Goal: Obtain resource: Obtain resource

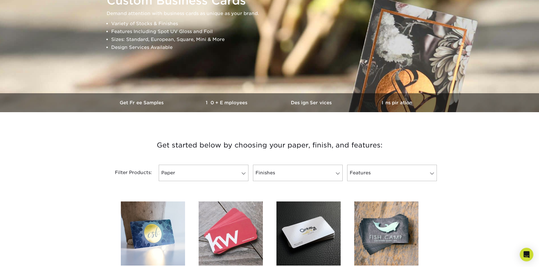
scroll to position [85, 0]
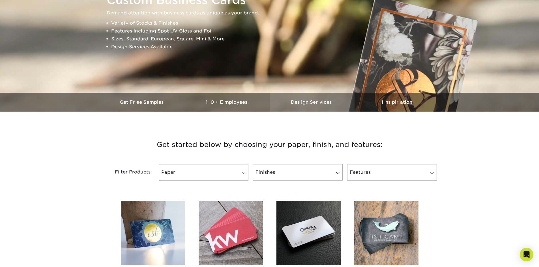
click at [307, 102] on h3 "Design Services" at bounding box center [312, 102] width 85 height 5
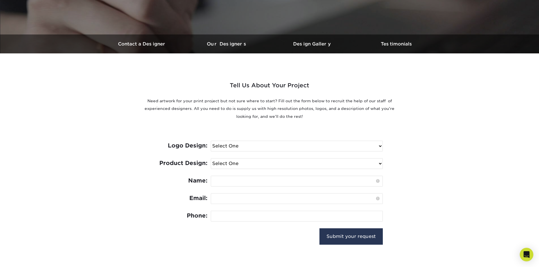
scroll to position [170, 0]
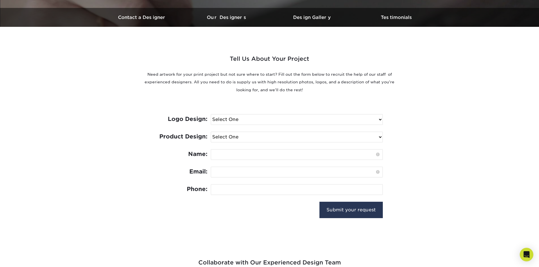
click at [359, 121] on select "Select One I need a logo design: $300 No thank you" at bounding box center [297, 120] width 172 height 10
click at [423, 133] on div "Tell Us About Your Project Need artwork for your print project but not sure whe…" at bounding box center [270, 129] width 340 height 204
click at [245, 139] on select "Select One Logo Design Only Design Edits Banner Design: $50.00 Bookmark Design:…" at bounding box center [297, 137] width 172 height 10
select select "Brochures & Flyers - $175"
click at [211, 132] on select "Select One Logo Design Only Design Edits Banner Design: $50.00 Bookmark Design:…" at bounding box center [297, 137] width 172 height 10
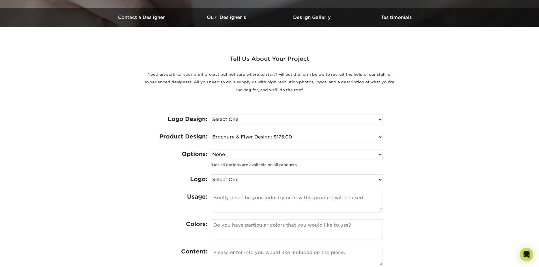
click at [444, 168] on section "Tell Us About Your Project Need artwork for your print project but not sure whe…" at bounding box center [269, 191] width 539 height 329
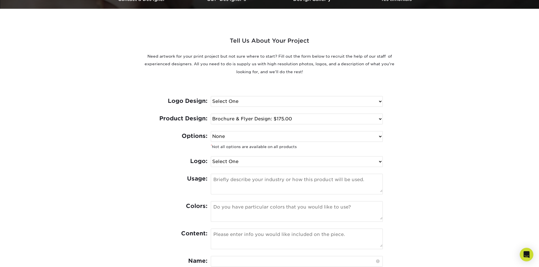
scroll to position [198, 0]
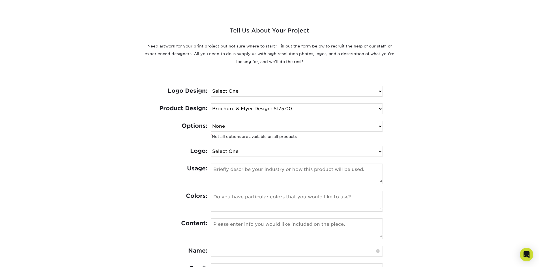
click at [286, 94] on select "Select One I need a logo design: $300 No thank you" at bounding box center [297, 91] width 172 height 10
click at [449, 108] on section "Tell Us About Your Project Need artwork for your print project but not sure whe…" at bounding box center [269, 163] width 539 height 329
click at [306, 127] on select "None Spot UV Foil Spot UV & Foil" at bounding box center [297, 126] width 172 height 10
click at [440, 129] on section "Tell Us About Your Project Need artwork for your print project but not sure whe…" at bounding box center [269, 163] width 539 height 329
click at [265, 152] on select "Select One I can provide a logo in an .ai, .eps, or .pdf I have a logo but not …" at bounding box center [297, 152] width 172 height 10
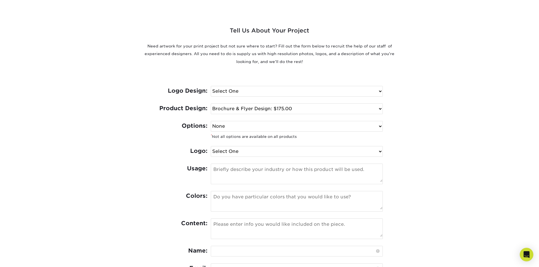
select select "Has Logo"
click at [211, 147] on select "Select One I can provide a logo in an .ai, .eps, or .pdf I have a logo but not …" at bounding box center [297, 152] width 172 height 10
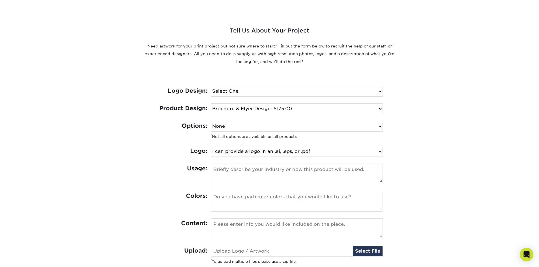
click at [261, 125] on select "None Spot UV Foil Spot UV & Foil" at bounding box center [297, 126] width 172 height 10
select select "Spot UV"
click at [211, 121] on select "None Spot UV Foil Spot UV & Foil" at bounding box center [297, 126] width 172 height 10
click at [381, 137] on small "* Not all options are available on all products" at bounding box center [297, 136] width 172 height 8
click at [299, 95] on select "Select One I need a logo design: $300 No thank you" at bounding box center [297, 91] width 172 height 10
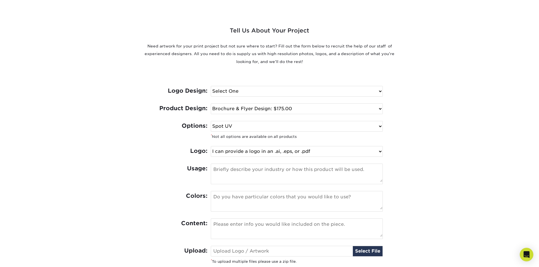
select select "No Logo"
click at [211, 86] on select "Select One I need a logo design: $300 No thank you" at bounding box center [297, 91] width 172 height 10
click at [425, 137] on div "Tell Us About Your Project Need artwork for your print project but not sure whe…" at bounding box center [270, 176] width 340 height 354
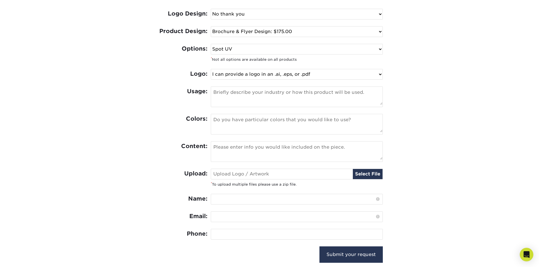
scroll to position [283, 0]
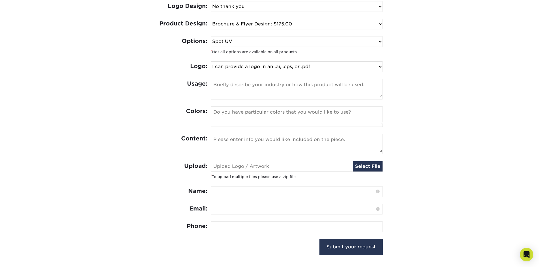
click at [349, 118] on textarea at bounding box center [297, 116] width 172 height 18
click at [356, 116] on textarea at bounding box center [297, 116] width 172 height 18
click at [426, 128] on div "Tell Us About Your Project Need artwork for your print project but not sure whe…" at bounding box center [270, 91] width 340 height 354
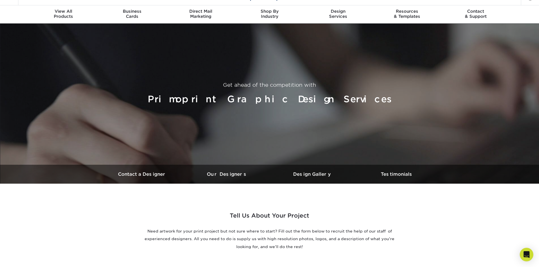
scroll to position [0, 0]
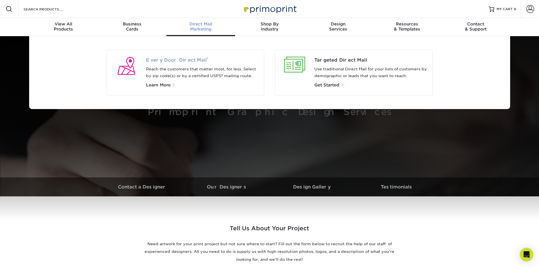
click at [177, 58] on span "Every Door Direct Mail ®" at bounding box center [203, 60] width 114 height 7
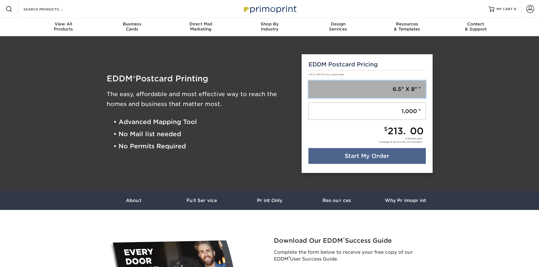
click at [404, 89] on link "6.5" X 8"" at bounding box center [367, 90] width 117 height 18
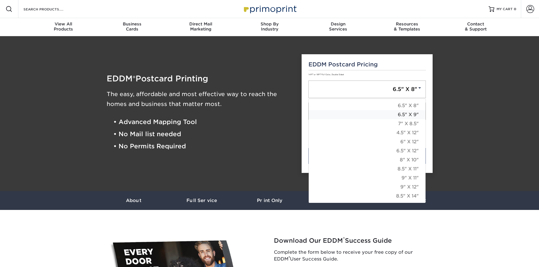
click at [404, 114] on link "6.5" X 9"" at bounding box center [367, 114] width 117 height 9
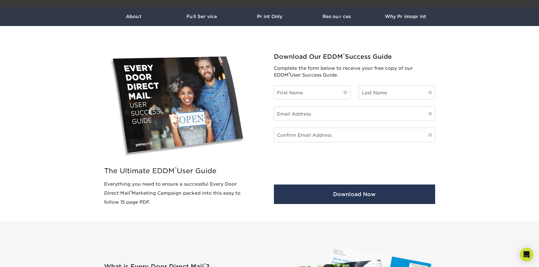
scroll to position [198, 0]
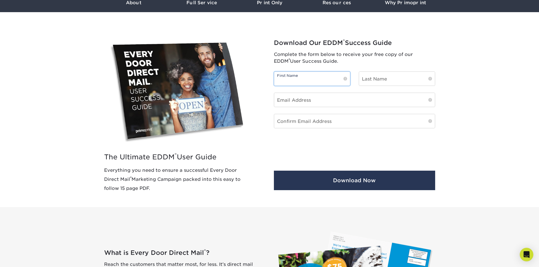
click at [311, 77] on input "text" at bounding box center [312, 79] width 76 height 14
type input "b"
type input "Benji"
type input "[PERSON_NAME]"
type input "[EMAIL_ADDRESS][DOMAIN_NAME]"
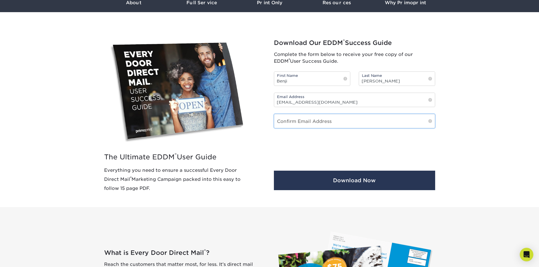
click at [321, 120] on input "email" at bounding box center [354, 121] width 161 height 14
type input "info@prchirocare.com"
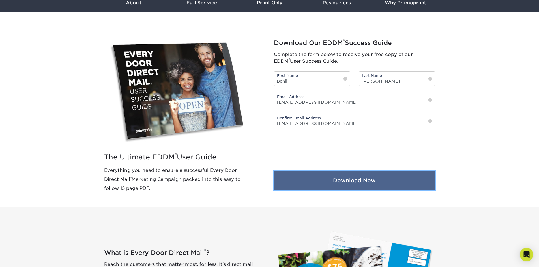
click at [351, 181] on button "Download Now" at bounding box center [354, 181] width 161 height 20
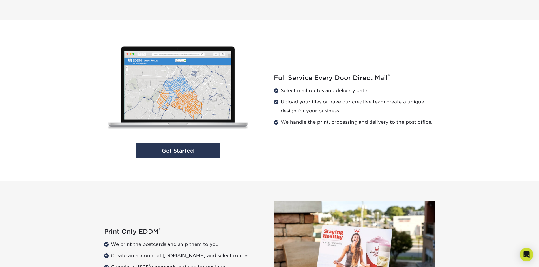
scroll to position [566, 0]
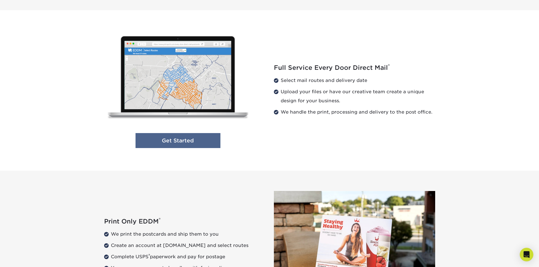
click at [184, 145] on link "Get Started" at bounding box center [178, 140] width 85 height 15
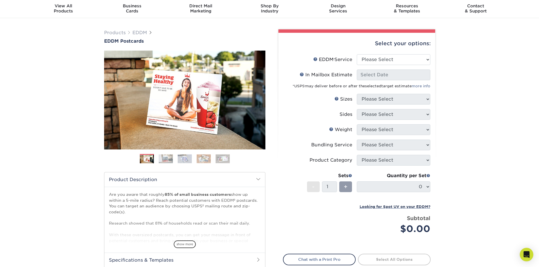
scroll to position [28, 0]
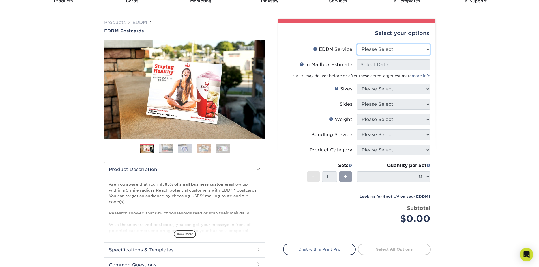
click at [393, 50] on select "Please Select Full Service Print Only" at bounding box center [394, 49] width 74 height 11
select select "full_service"
click at [357, 44] on select "Please Select Full Service Print Only" at bounding box center [394, 49] width 74 height 11
select select "-1"
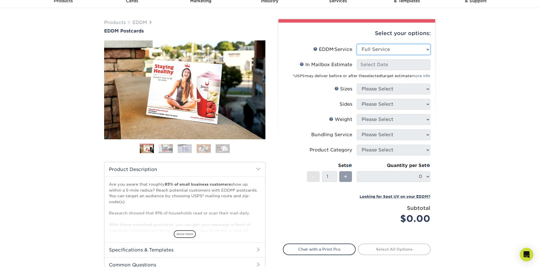
select select "-1"
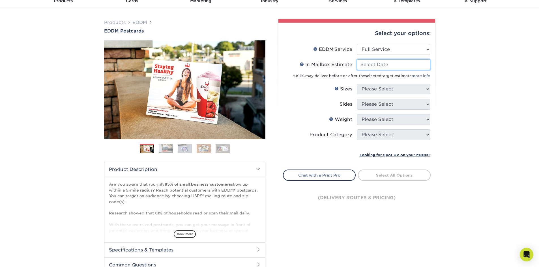
click at [389, 65] on input "In Mailbox Estimate Help In Mailbox Estimate" at bounding box center [394, 64] width 74 height 11
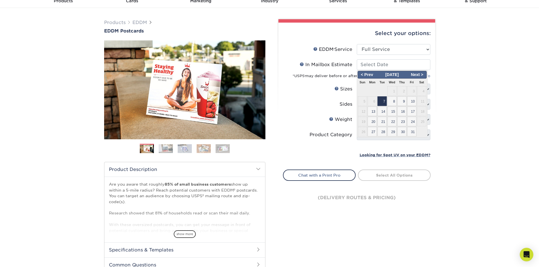
click at [384, 101] on span "7" at bounding box center [382, 102] width 9 height 10
type input "2025-10-07"
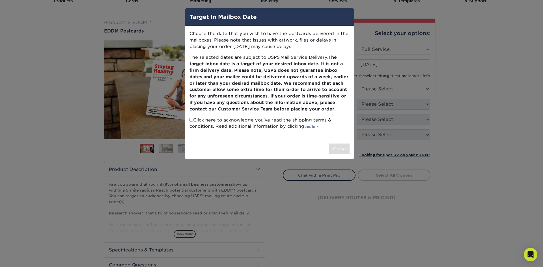
click at [294, 119] on p "Click here to acknowledge you’ve read the shipping terms & conditions. Read add…" at bounding box center [270, 123] width 160 height 13
click at [190, 120] on input "checkbox" at bounding box center [192, 120] width 4 height 4
checkbox input "true"
click at [342, 150] on button "Close" at bounding box center [339, 149] width 20 height 11
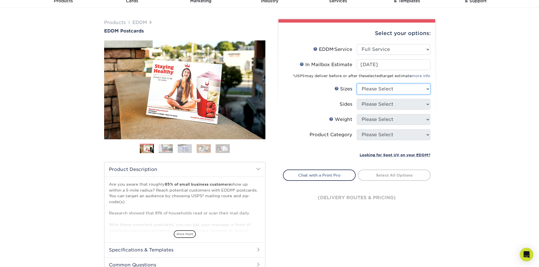
click at [384, 87] on select "Please Select 4.5" x 12" 6" x 12" 6.5" x 8" 6.5" x 9" 6.5" x 12" 7" x 8.5" 8" x…" at bounding box center [394, 89] width 74 height 11
select select "6.50x9.00"
click at [357, 84] on select "Please Select 4.5" x 12" 6" x 12" 6.5" x 8" 6.5" x 9" 6.5" x 12" 7" x 8.5" 8" x…" at bounding box center [394, 89] width 74 height 11
click at [387, 103] on select "Please Select Print Both Sides Print Front Only" at bounding box center [394, 104] width 74 height 11
select select "13abbda7-1d64-4f25-8bb2-c179b224825d"
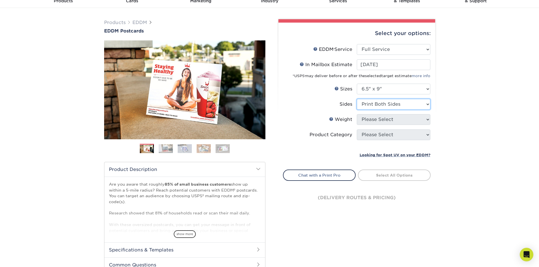
click at [357, 99] on select "Please Select Print Both Sides Print Front Only" at bounding box center [394, 104] width 74 height 11
click at [383, 119] on select "Please Select 16PT 14PT" at bounding box center [394, 119] width 74 height 11
select select "16PT"
click at [357, 114] on select "Please Select 16PT 14PT" at bounding box center [394, 119] width 74 height 11
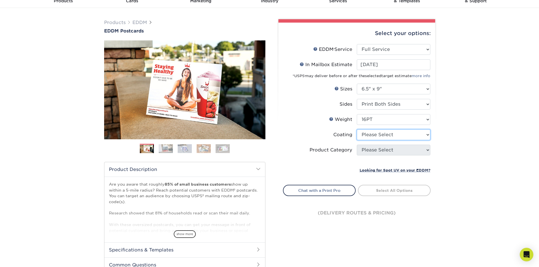
click at [397, 138] on select at bounding box center [394, 135] width 74 height 11
select select "1e8116af-acfc-44b1-83dc-8181aa338834"
click at [357, 130] on select at bounding box center [394, 135] width 74 height 11
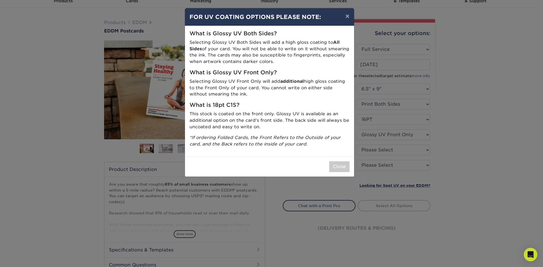
click at [271, 89] on p "Selecting Glossy UV Front Only will add additional high gloss coating to the Fr…" at bounding box center [270, 87] width 160 height 19
click at [348, 17] on button "×" at bounding box center [347, 16] width 13 height 16
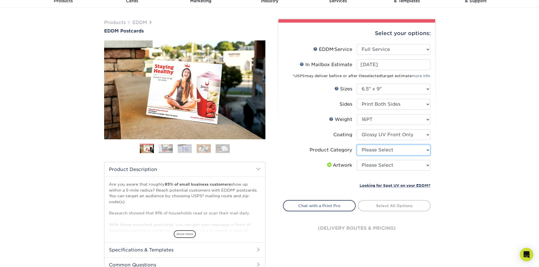
click at [415, 149] on select "Please Select Postcards" at bounding box center [394, 150] width 74 height 11
select select "9b7272e0-d6c8-4c3c-8e97-d3a1bcdab858"
click at [357, 145] on select "Please Select Postcards" at bounding box center [394, 150] width 74 height 11
click at [398, 166] on select "Please Select I will upload files I need a design - $150" at bounding box center [394, 165] width 74 height 11
select select "design"
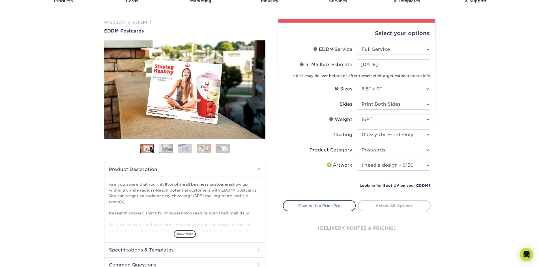
click at [357, 160] on select "Please Select I will upload files I need a design - $150" at bounding box center [394, 165] width 74 height 11
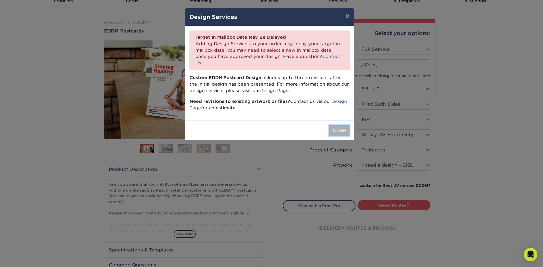
click at [338, 125] on button "Close" at bounding box center [339, 130] width 20 height 11
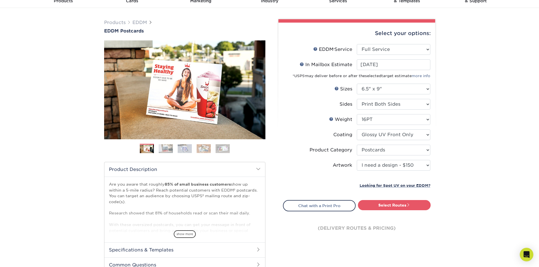
click at [468, 161] on div "Products EDDM EDDM Postcards Previous Next" at bounding box center [269, 159] width 539 height 302
click at [392, 207] on link "Select Routes" at bounding box center [394, 205] width 73 height 10
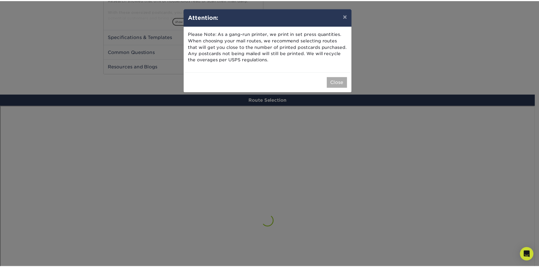
scroll to position [330, 0]
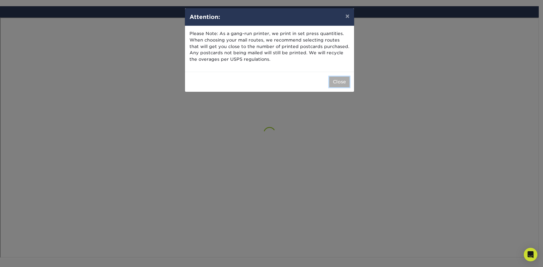
click at [337, 83] on button "Close" at bounding box center [339, 82] width 20 height 11
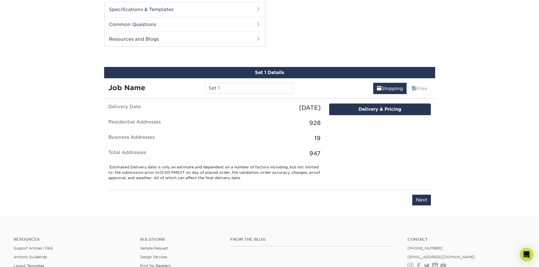
scroll to position [260, 0]
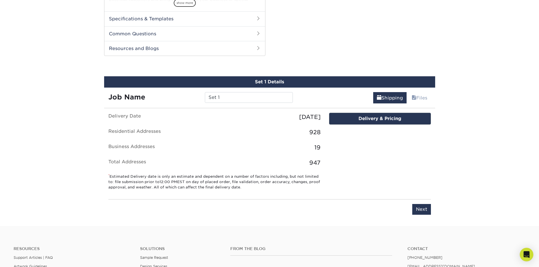
click at [380, 121] on div "Delivery & Pricing" at bounding box center [379, 118] width 101 height 11
click at [422, 213] on input "Next" at bounding box center [421, 209] width 19 height 11
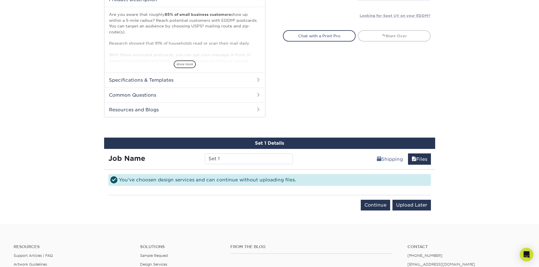
scroll to position [203, 0]
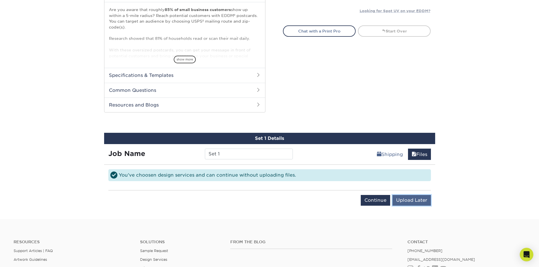
click at [410, 202] on input "Upload Later" at bounding box center [412, 200] width 38 height 11
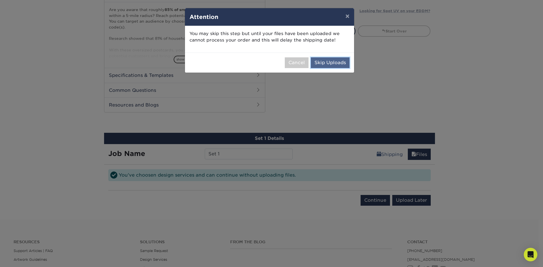
click at [332, 66] on button "Skip Uploads" at bounding box center [330, 62] width 39 height 11
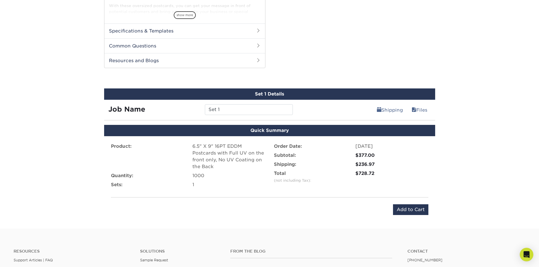
scroll to position [232, 0]
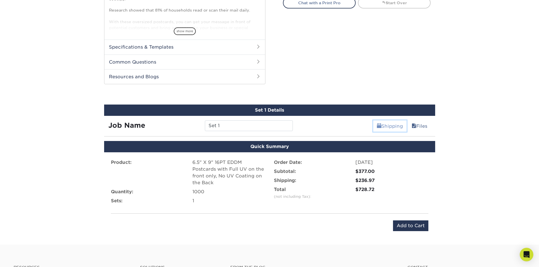
click at [390, 126] on link "Shipping" at bounding box center [389, 126] width 33 height 11
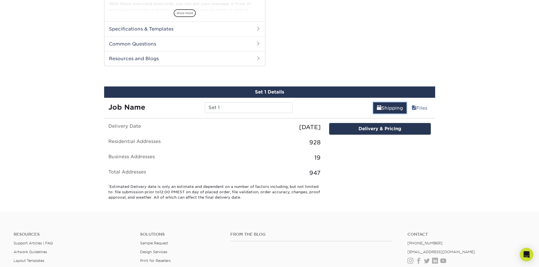
scroll to position [260, 0]
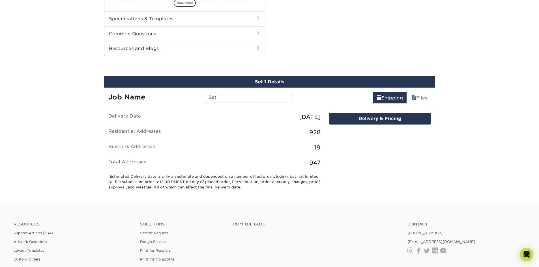
click at [365, 118] on div "Delivery & Pricing" at bounding box center [379, 118] width 101 height 11
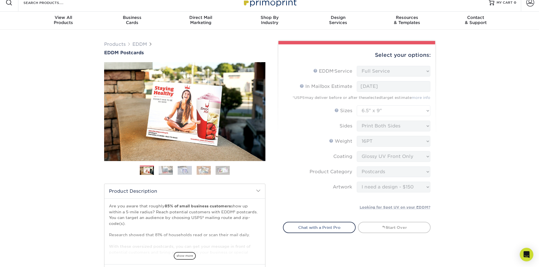
scroll to position [0, 0]
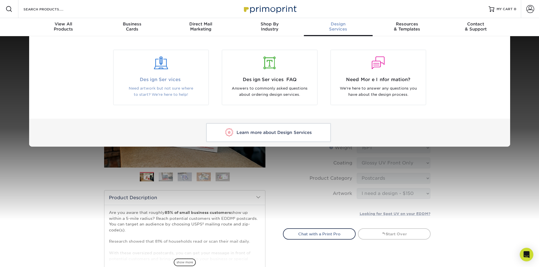
click at [165, 78] on span "Design Services" at bounding box center [161, 79] width 87 height 7
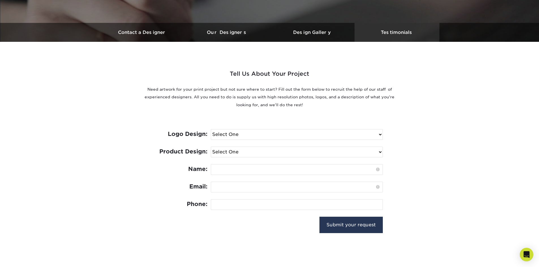
scroll to position [170, 0]
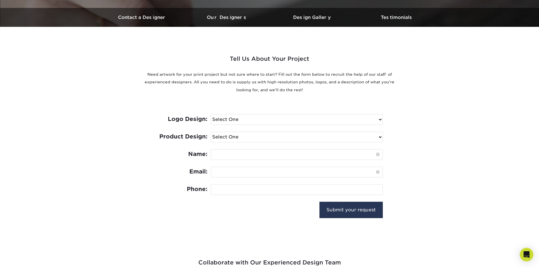
click at [337, 114] on div "Logo Design: Select One I need a logo design: $300 No thank you Product Design:…" at bounding box center [270, 166] width 226 height 130
click at [361, 118] on select "Select One I need a logo design: $300 No thank you" at bounding box center [297, 120] width 172 height 10
select select "No Logo"
click at [211, 115] on select "Select One I need a logo design: $300 No thank you" at bounding box center [297, 120] width 172 height 10
click at [275, 137] on select "Select One Logo Design Only Design Edits Banner Design: $50.00 Bookmark Design:…" at bounding box center [297, 137] width 172 height 10
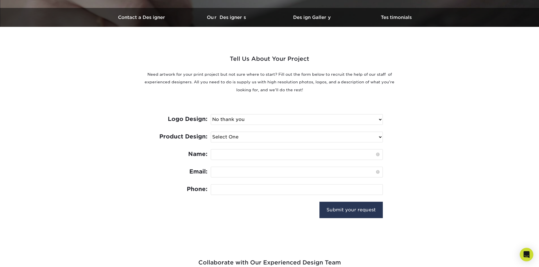
select select "EDDM - $150"
click at [211, 132] on select "Select One Logo Design Only Design Edits Banner Design: $50.00 Bookmark Design:…" at bounding box center [297, 137] width 172 height 10
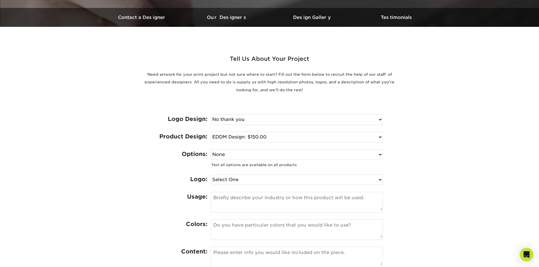
click at [432, 151] on div "Tell Us About Your Project Need artwork for your print project but not sure whe…" at bounding box center [270, 191] width 340 height 329
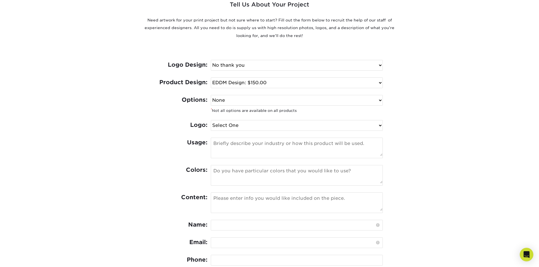
scroll to position [226, 0]
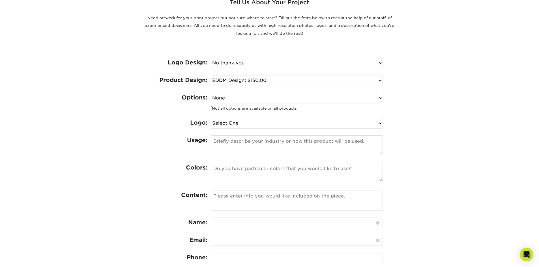
click at [252, 95] on select "None Spot UV Foil Spot UV & Foil" at bounding box center [297, 98] width 172 height 10
select select "Spot UV"
click at [211, 93] on select "None Spot UV Foil Spot UV & Foil" at bounding box center [297, 98] width 172 height 10
click at [248, 124] on select "Select One I can provide a logo in an .ai, .eps, or .pdf I have a logo but not …" at bounding box center [297, 123] width 172 height 10
select select "Has Logo"
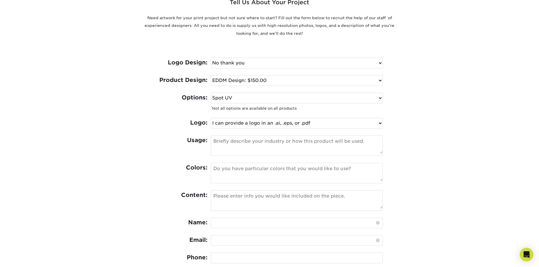
click at [211, 118] on select "Select One I can provide a logo in an .ai, .eps, or .pdf I have a logo but not …" at bounding box center [297, 123] width 172 height 10
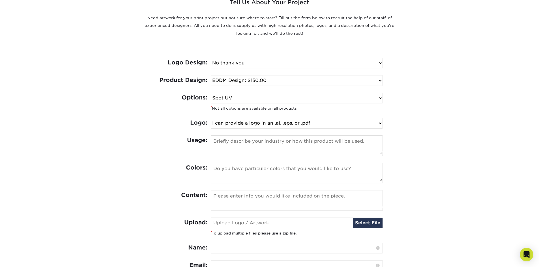
click at [405, 149] on div "Tell Us About Your Project Need artwork for your print project but not sure whe…" at bounding box center [270, 147] width 340 height 354
click at [528, 257] on icon "Open Intercom Messenger" at bounding box center [526, 254] width 7 height 7
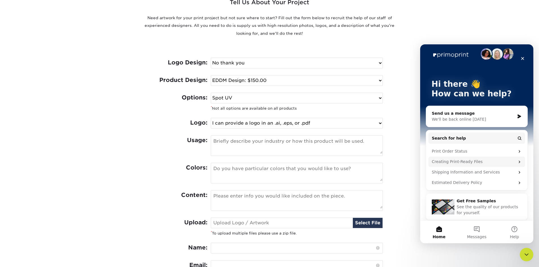
scroll to position [8, 0]
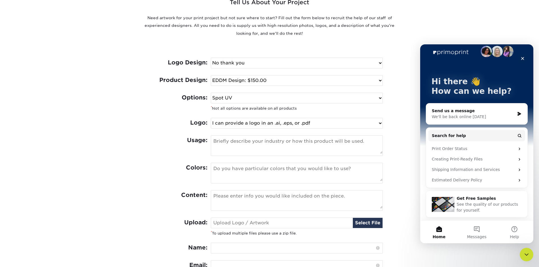
click at [471, 205] on span "See the quality of our products for yourself." at bounding box center [487, 207] width 61 height 10
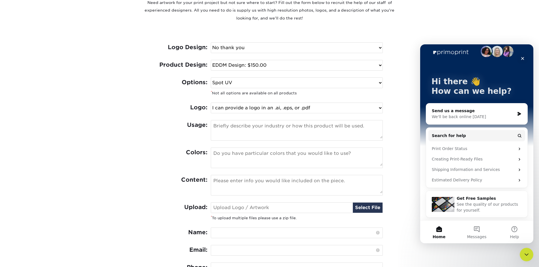
scroll to position [311, 0]
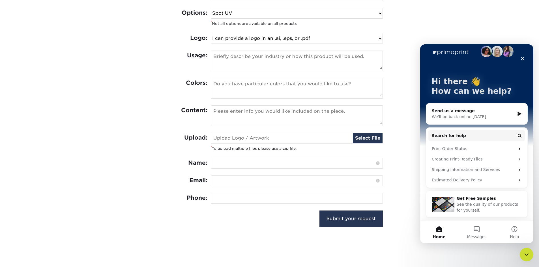
click at [479, 207] on span "See the quality of our products for yourself." at bounding box center [487, 207] width 61 height 10
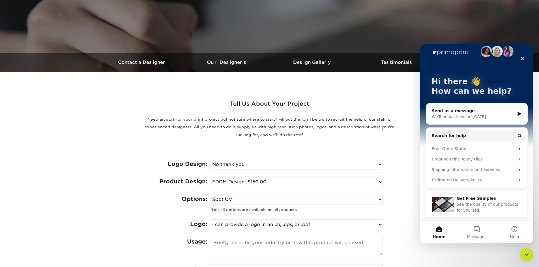
scroll to position [113, 0]
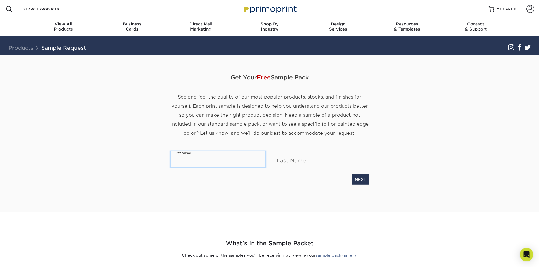
click at [242, 159] on input "text" at bounding box center [218, 160] width 95 height 16
type input "b"
type input "Benji"
type input "p"
type input "[PERSON_NAME]"
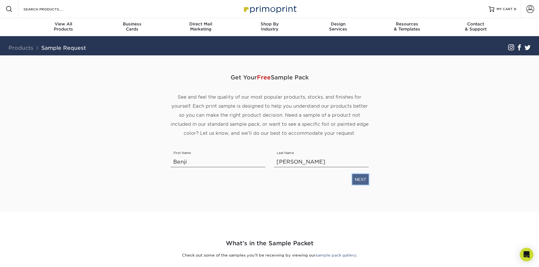
click at [365, 181] on link "NEXT" at bounding box center [360, 179] width 16 height 11
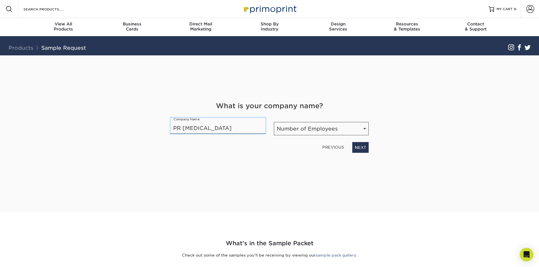
type input "PR [MEDICAL_DATA]"
click at [299, 129] on select "Number of Employees Self-employed 1-10 employees 11-50 employees 51-200 employe…" at bounding box center [321, 128] width 95 height 13
select select "1-10"
click at [274, 122] on select "Number of Employees Self-employed 1-10 employees 11-50 employees 51-200 employe…" at bounding box center [321, 128] width 95 height 13
click at [321, 131] on select "Number of Employees Self-employed 1-10 employees 11-50 employees 51-200 employe…" at bounding box center [321, 128] width 95 height 13
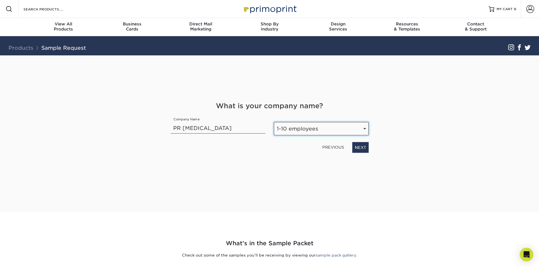
click at [274, 122] on select "Number of Employees Self-employed 1-10 employees 11-50 employees 51-200 employe…" at bounding box center [321, 128] width 95 height 13
click at [359, 149] on link "NEXT" at bounding box center [360, 147] width 16 height 11
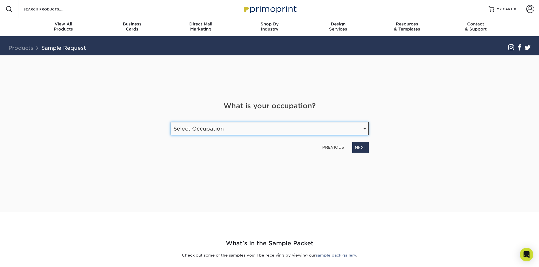
click at [269, 132] on select "Select Occupation Agency Automotive Blogger Cleaning Services Construction Educ…" at bounding box center [270, 128] width 198 height 13
select select "Health Care"
click at [171, 122] on select "Select Occupation Agency Automotive Blogger Cleaning Services Construction Educ…" at bounding box center [270, 128] width 198 height 13
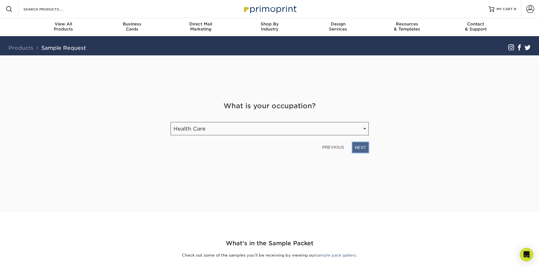
click at [360, 149] on link "NEXT" at bounding box center [360, 147] width 16 height 11
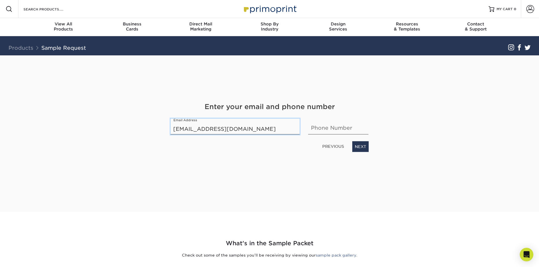
type input "info@prchirocare.com"
click at [322, 131] on input "text" at bounding box center [338, 127] width 60 height 16
click at [358, 149] on link "NEXT" at bounding box center [360, 147] width 16 height 11
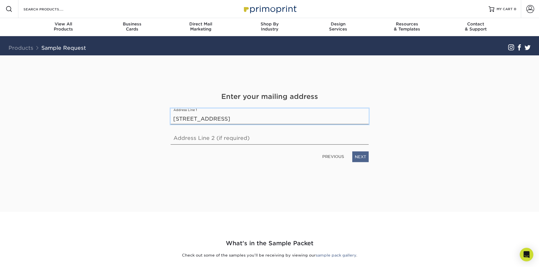
type input "501 N Cornell Ave Fullerton CA, 92831"
click at [359, 158] on link "NEXT" at bounding box center [360, 157] width 16 height 11
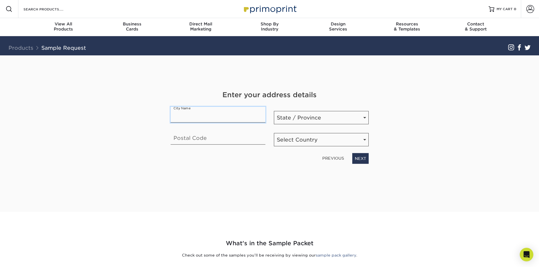
type input "f"
type input "Fullerton"
select select "CA"
type input "92831"
click at [300, 144] on select "Select Country United States Canada" at bounding box center [321, 139] width 95 height 13
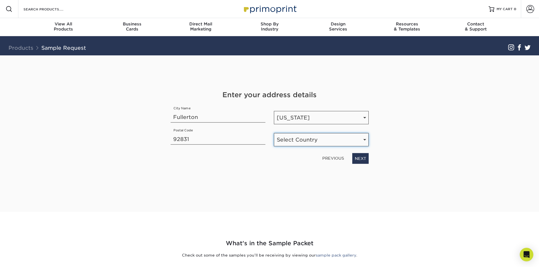
select select "US"
click at [274, 133] on select "Select Country United States Canada" at bounding box center [321, 139] width 95 height 13
click at [331, 158] on link "PREVIOUS" at bounding box center [333, 158] width 26 height 9
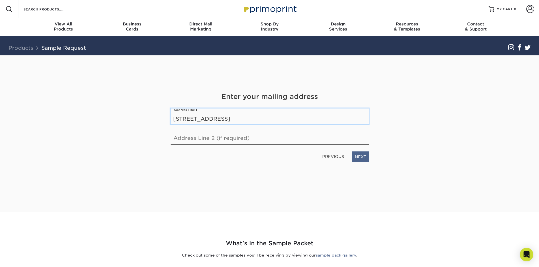
type input "501 N Cornell Ave"
click at [363, 158] on link "NEXT" at bounding box center [360, 157] width 16 height 11
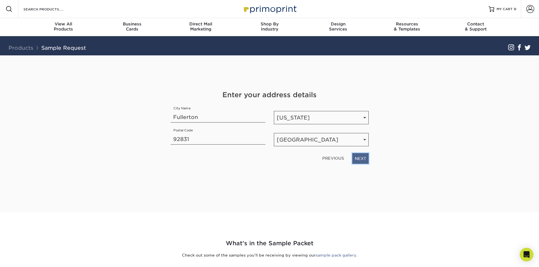
click at [356, 157] on link "NEXT" at bounding box center [360, 158] width 16 height 11
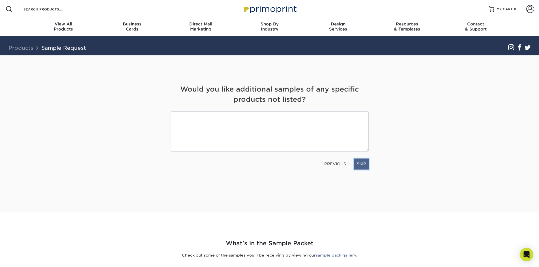
click at [364, 165] on link "SKIP" at bounding box center [361, 164] width 14 height 11
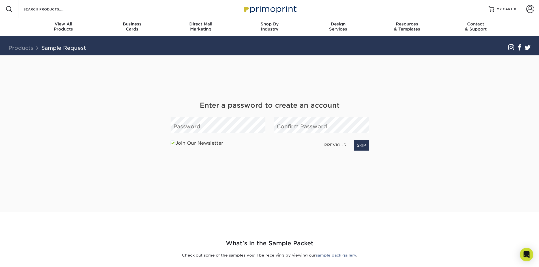
click at [173, 146] on span at bounding box center [173, 143] width 5 height 5
click at [0, 0] on input "Join Our Newsletter" at bounding box center [0, 0] width 0 height 0
click at [365, 147] on link "NEXT" at bounding box center [360, 145] width 16 height 11
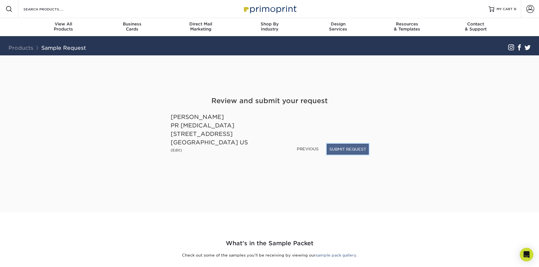
click at [348, 150] on button "SUBMIT REQUEST" at bounding box center [348, 149] width 42 height 11
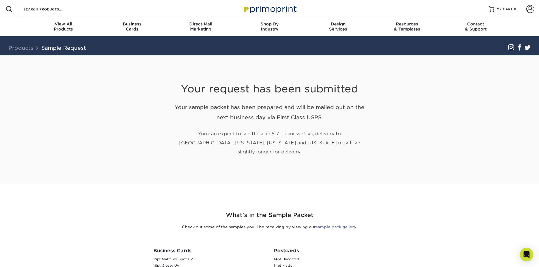
click at [450, 132] on section "Your request has been submitted Your sample packet has been prepared and will b…" at bounding box center [269, 119] width 539 height 129
click at [412, 169] on div "Your request has been submitted Your sample packet has been prepared and will b…" at bounding box center [269, 119] width 331 height 129
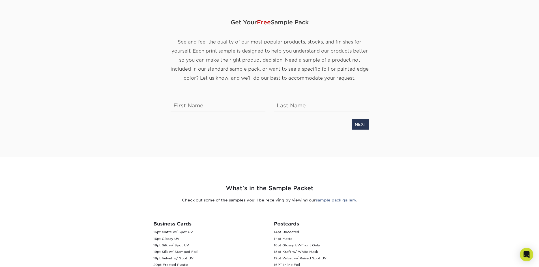
scroll to position [57, 0]
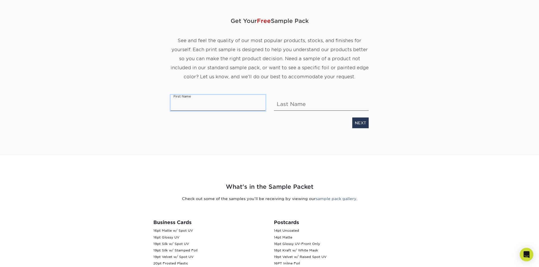
click at [203, 102] on input "text" at bounding box center [218, 103] width 95 height 16
type input "Benji"
type input "[PERSON_NAME]"
click link "NEXT" at bounding box center [360, 123] width 16 height 11
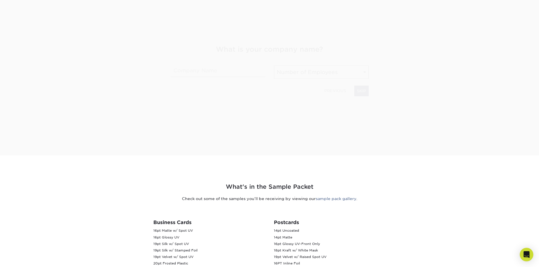
scroll to position [89, 0]
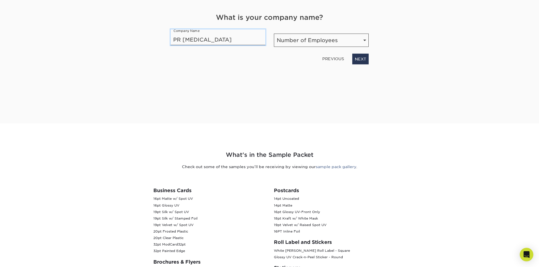
type input "PR [MEDICAL_DATA]"
click at [314, 41] on select "Number of Employees Self-employed 1-10 employees 11-50 employees 51-200 employe…" at bounding box center [321, 40] width 95 height 13
select select "1-10"
click at [274, 34] on select "Number of Employees Self-employed 1-10 employees 11-50 employees 51-200 employe…" at bounding box center [321, 40] width 95 height 13
click at [361, 60] on link "NEXT" at bounding box center [360, 59] width 16 height 11
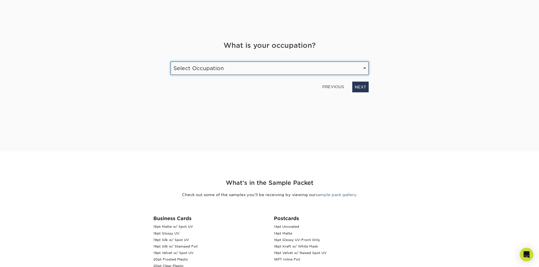
scroll to position [60, 0]
click at [238, 70] on select "Select Occupation Agency Automotive Blogger Cleaning Services Construction Educ…" at bounding box center [270, 68] width 198 height 13
select select "Health Care"
click at [171, 62] on select "Select Occupation Agency Automotive Blogger Cleaning Services Construction Educ…" at bounding box center [270, 68] width 198 height 13
click at [364, 90] on link "NEXT" at bounding box center [360, 87] width 16 height 11
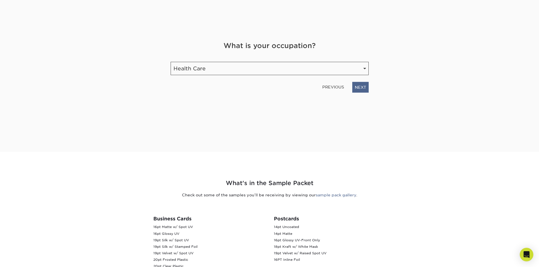
scroll to position [61, 0]
click at [361, 88] on link "NEXT" at bounding box center [360, 85] width 16 height 11
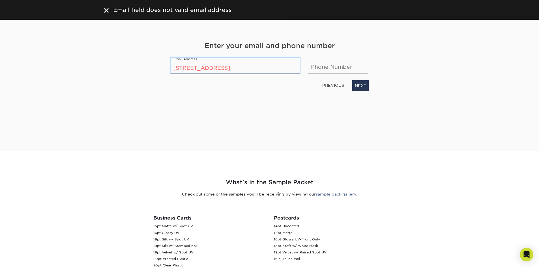
drag, startPoint x: 230, startPoint y: 68, endPoint x: 141, endPoint y: 69, distance: 88.3
click at [141, 69] on div "Get Your Free Sample Pack See and feel the quality of our most popular products…" at bounding box center [269, 72] width 331 height 157
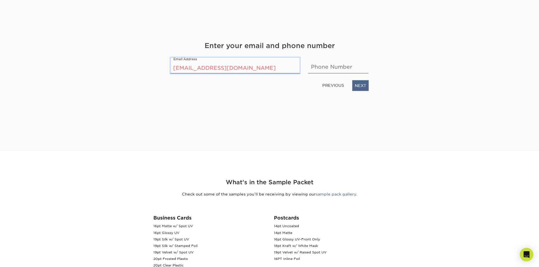
type input "info@prchirocare.com"
click at [361, 86] on link "NEXT" at bounding box center [360, 85] width 16 height 11
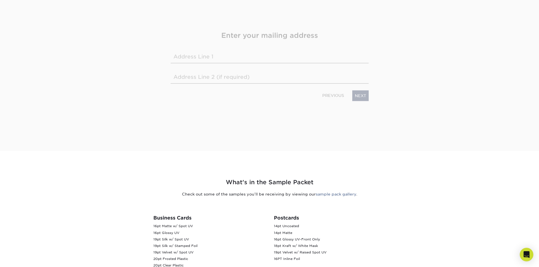
scroll to position [51, 0]
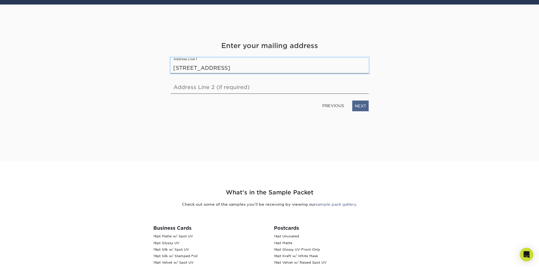
type input "501 N Cornell Ave"
click at [364, 105] on link "NEXT" at bounding box center [360, 106] width 16 height 11
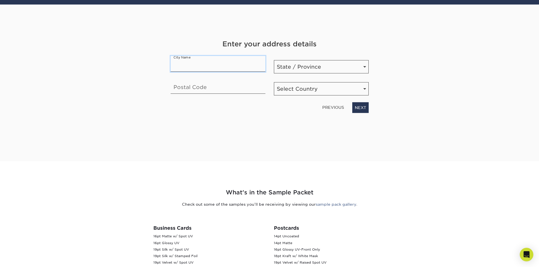
type input "f"
type input "Fullerton"
select select "CA"
click at [197, 87] on input "text" at bounding box center [218, 86] width 95 height 16
type input "92831"
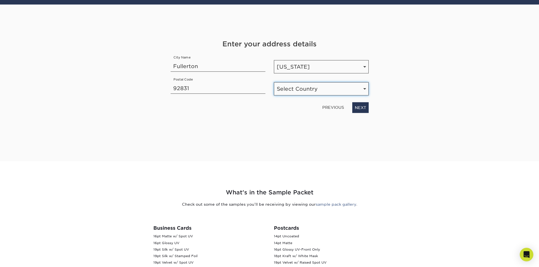
click at [317, 90] on select "Select Country United States Canada" at bounding box center [321, 88] width 95 height 13
select select "US"
click at [274, 82] on select "Select Country United States Canada" at bounding box center [321, 88] width 95 height 13
click at [364, 106] on link "NEXT" at bounding box center [360, 107] width 16 height 11
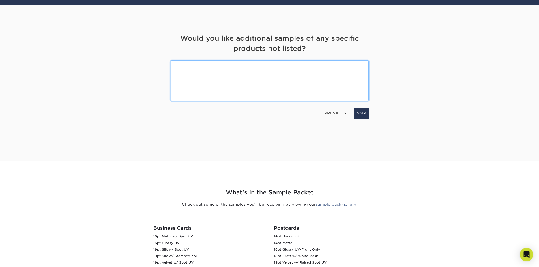
type textarea "e"
type textarea "EDDM POST CARDS FOR CHIROPRACTIC SERVICES"
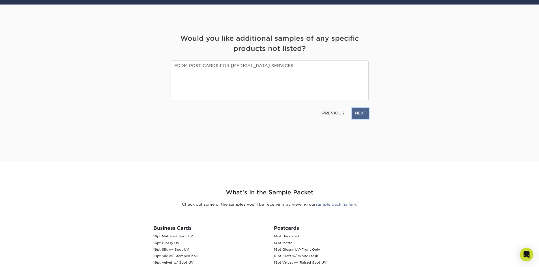
click at [361, 113] on link "NEXT" at bounding box center [360, 113] width 16 height 11
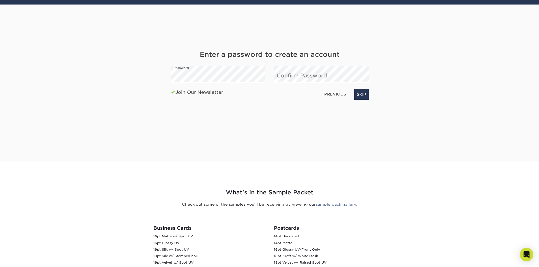
click at [174, 93] on span at bounding box center [173, 92] width 5 height 5
click at [0, 0] on input "Join Our Newsletter" at bounding box center [0, 0] width 0 height 0
click at [356, 93] on link "NEXT" at bounding box center [360, 94] width 16 height 11
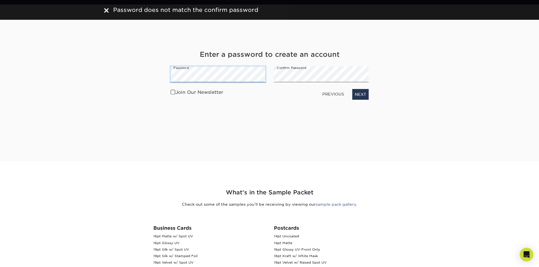
click at [122, 76] on div "Get Your Free Sample Pack See and feel the quality of our most popular products…" at bounding box center [269, 83] width 331 height 157
click at [207, 80] on div "Enter a password to create an account Password Confirm Password Join Our Newsle…" at bounding box center [269, 76] width 207 height 53
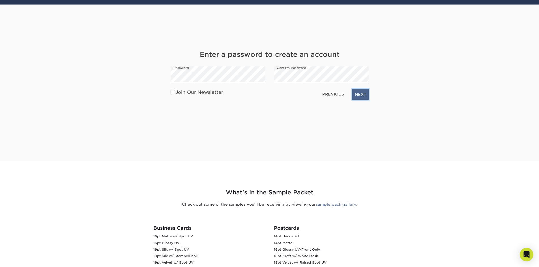
click at [355, 95] on link "NEXT" at bounding box center [360, 94] width 16 height 11
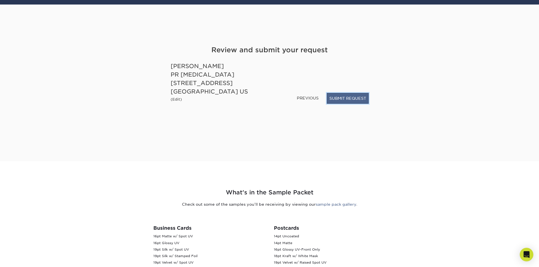
click at [348, 102] on button "SUBMIT REQUEST" at bounding box center [348, 98] width 42 height 11
